Goal: Task Accomplishment & Management: Complete application form

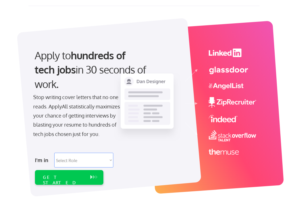
scroll to position [18, 0]
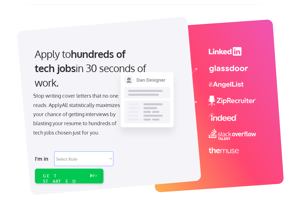
click at [88, 155] on select "Select Role Software Engineering Product Management Customer Success Sales UI/U…" at bounding box center [83, 158] width 59 height 15
select select ""technical_project_program_mgmt""
click at [54, 151] on select "Select Role Software Engineering Product Management Customer Success Sales UI/U…" at bounding box center [83, 158] width 59 height 15
select select ""technical_project_program_mgmt""
click at [75, 176] on div "GET STARTED" at bounding box center [64, 178] width 42 height 11
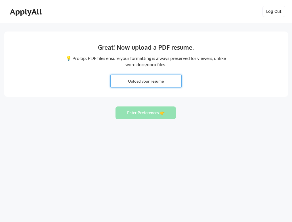
click at [144, 84] on input "file" at bounding box center [146, 81] width 71 height 12
type input "C:\fakepath\Krishna_Manchikalapudi.pdf"
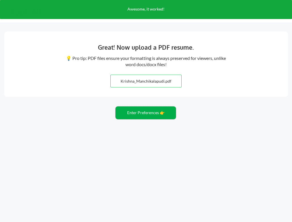
click at [145, 111] on button "Enter Preferences 👉" at bounding box center [146, 113] width 61 height 13
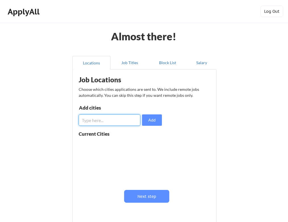
click at [91, 122] on input "input" at bounding box center [110, 120] width 62 height 11
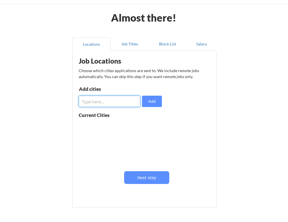
scroll to position [17, 0]
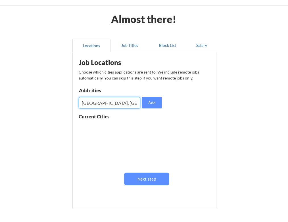
type input "San Francisco, CA"
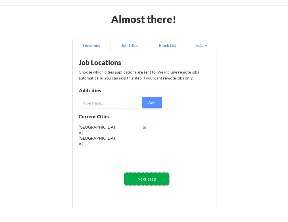
click at [147, 178] on button "Next step" at bounding box center [146, 179] width 45 height 13
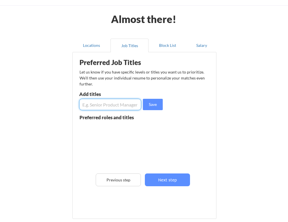
click at [113, 105] on input "input" at bounding box center [110, 104] width 62 height 11
type input "E"
type input "P"
click at [86, 105] on input "input" at bounding box center [110, 104] width 62 height 11
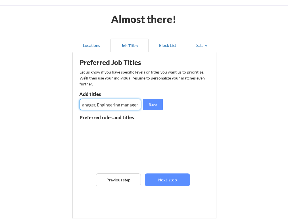
click at [86, 105] on input "input" at bounding box center [110, 104] width 62 height 11
type input "Senior Engineering manager"
click at [151, 106] on button "Save" at bounding box center [153, 104] width 20 height 11
click at [110, 107] on input "input" at bounding box center [110, 104] width 62 height 11
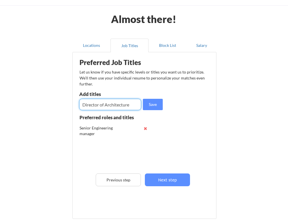
type input "Director of Architecture"
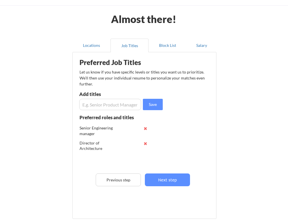
click at [103, 102] on input "input" at bounding box center [110, 104] width 62 height 11
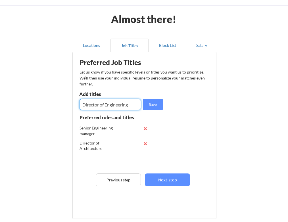
type input "Director of Engineering"
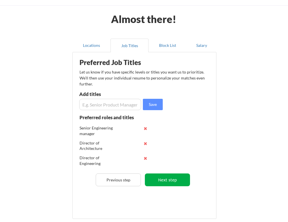
click at [165, 179] on button "Next step" at bounding box center [167, 180] width 45 height 13
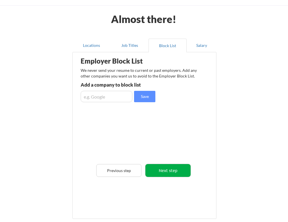
click at [168, 172] on button "Next step" at bounding box center [168, 170] width 45 height 13
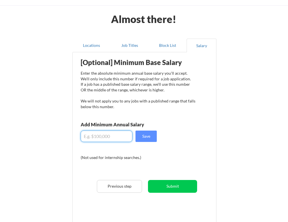
click at [105, 138] on input "input" at bounding box center [107, 136] width 52 height 11
type input "$260,000"
click at [151, 138] on button "Save" at bounding box center [146, 136] width 21 height 11
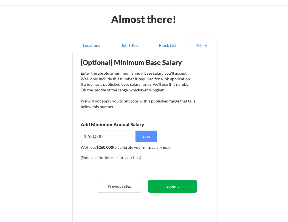
click at [183, 186] on button "Submit" at bounding box center [172, 186] width 49 height 13
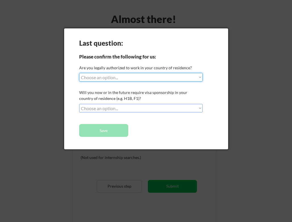
click at [143, 80] on select "Choose an option... Yes, I am a US Citizen Yes, I am a Canadian Citizen Yes, I …" at bounding box center [141, 77] width 124 height 9
select select ""yes__i_am_a_us_citizen""
click at [79, 73] on select "Choose an option... Yes, I am a US Citizen Yes, I am a Canadian Citizen Yes, I …" at bounding box center [141, 77] width 124 height 9
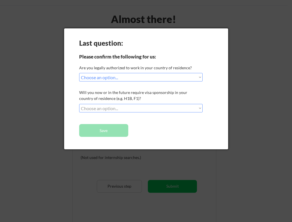
click at [129, 108] on select "Choose an option... No, I will not need sponsorship Yes, I will need sponsorship" at bounding box center [141, 108] width 124 height 9
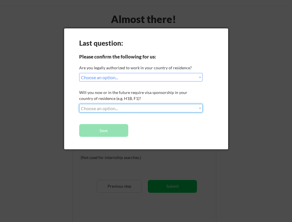
select select ""no__i_will_not_need_sponsorship""
click at [79, 104] on select "Choose an option... No, I will not need sponsorship Yes, I will need sponsorship" at bounding box center [141, 108] width 124 height 9
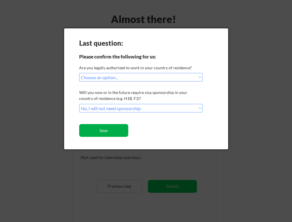
click at [107, 129] on button "Save" at bounding box center [103, 130] width 49 height 13
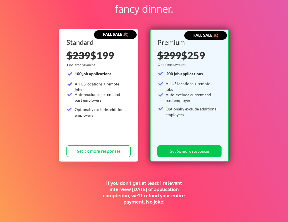
scroll to position [39, 0]
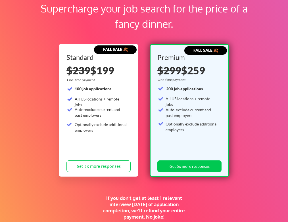
click at [114, 99] on div "All US locations + remote jobs" at bounding box center [101, 101] width 53 height 11
